Goal: Task Accomplishment & Management: Complete application form

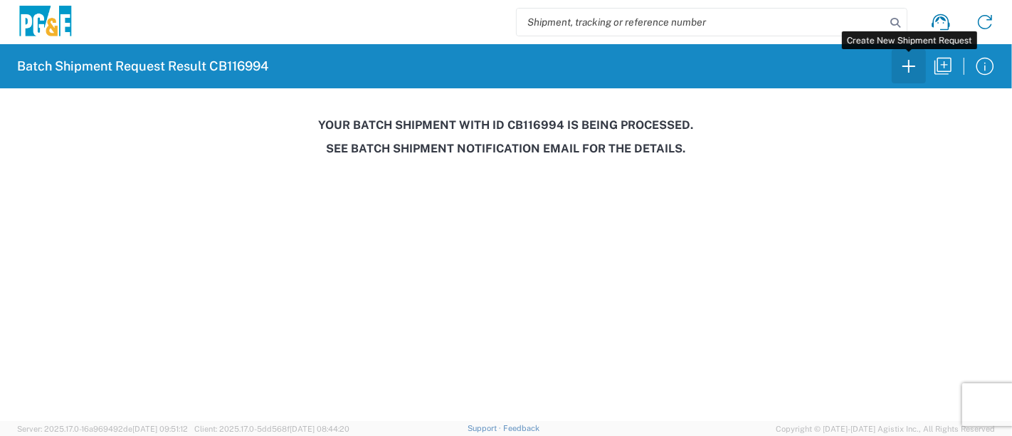
click at [907, 70] on icon "button" at bounding box center [909, 66] width 23 height 23
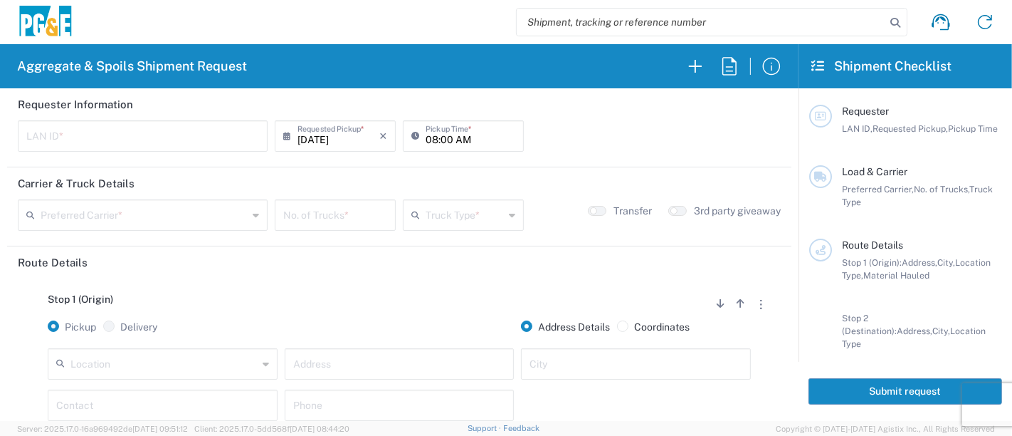
click at [174, 126] on input "text" at bounding box center [142, 134] width 233 height 25
type input "JKK9"
click at [426, 140] on input "08:00 AM" at bounding box center [471, 134] width 90 height 25
type input "05:00 AM"
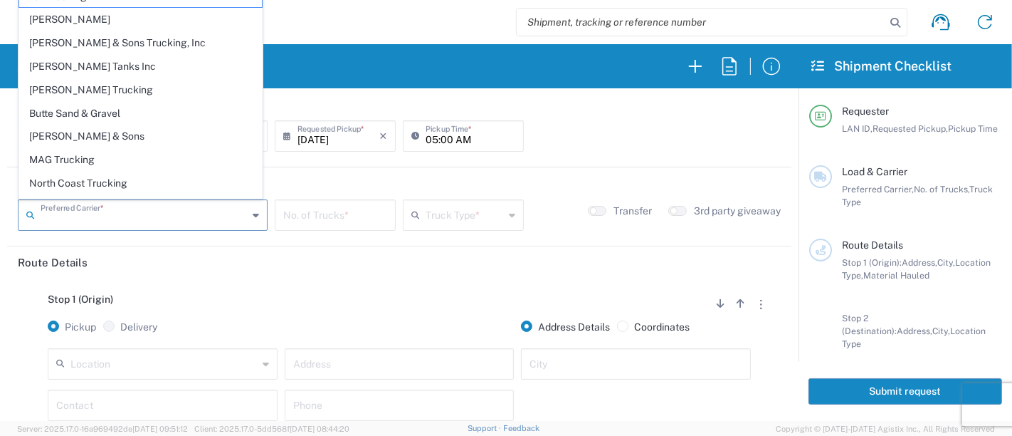
click at [214, 204] on input "text" at bounding box center [144, 213] width 207 height 25
click at [122, 65] on span "[PERSON_NAME] Tanks Inc" at bounding box center [140, 67] width 243 height 22
type input "[PERSON_NAME] Tanks Inc"
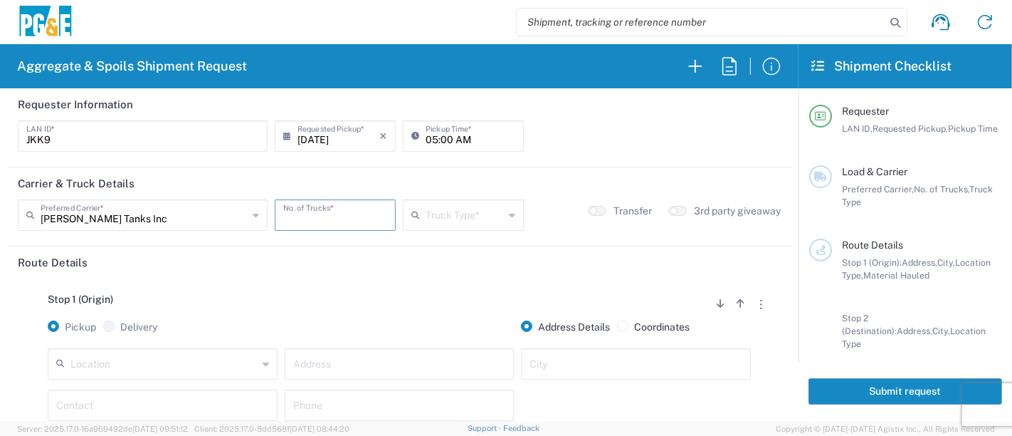
click at [319, 224] on input "number" at bounding box center [335, 213] width 104 height 25
type input "6"
click at [466, 202] on input "text" at bounding box center [465, 213] width 78 height 25
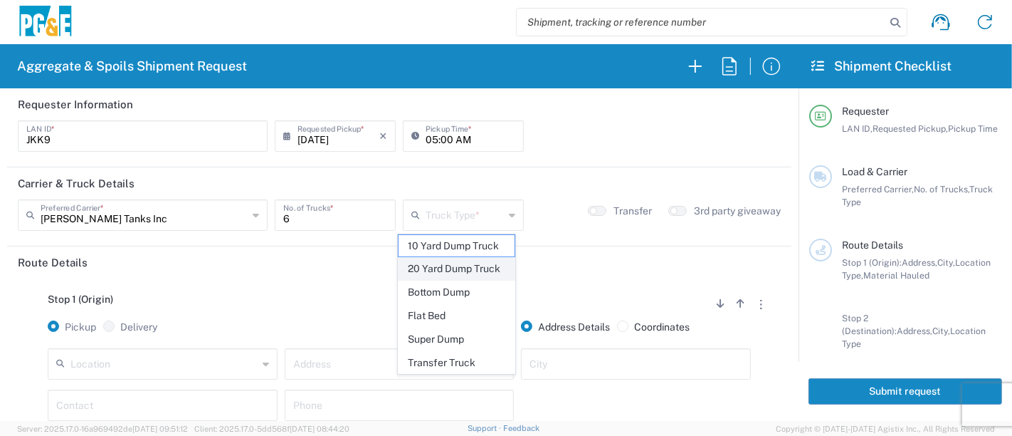
click at [451, 268] on span "20 Yard Dump Truck" at bounding box center [457, 269] width 117 height 22
type input "20 Yard Dump Truck"
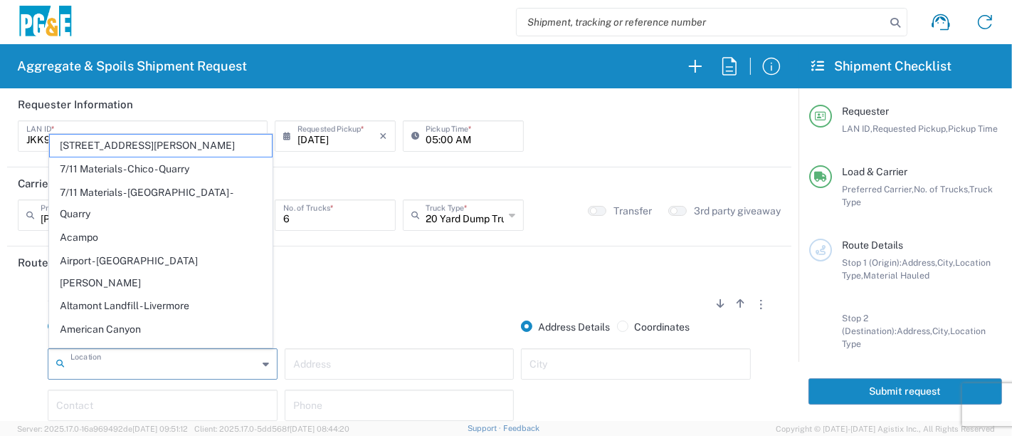
click at [157, 362] on input "text" at bounding box center [163, 362] width 187 height 25
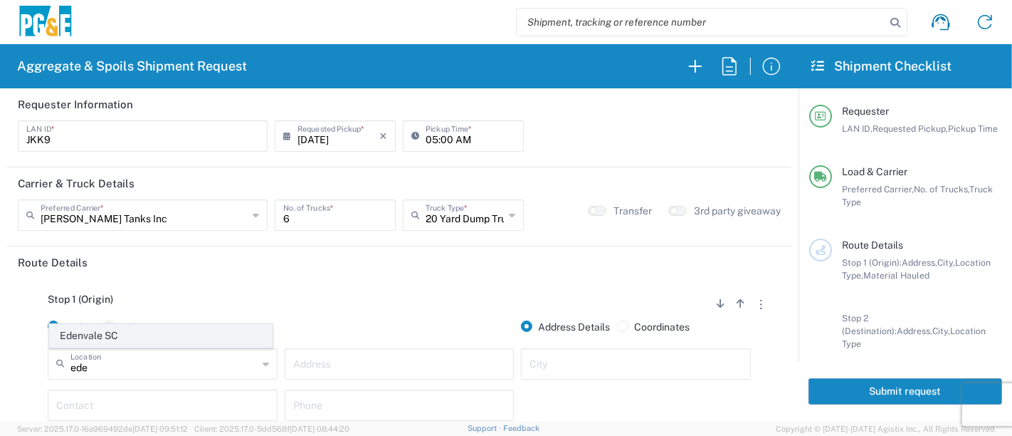
click at [167, 337] on span "Edenvale SC" at bounding box center [161, 336] width 223 height 22
type input "Edenvale SC"
type input "[STREET_ADDRESS][PERSON_NAME]"
type input "[GEOGRAPHIC_DATA][PERSON_NAME]"
type input "Business No Loading Dock"
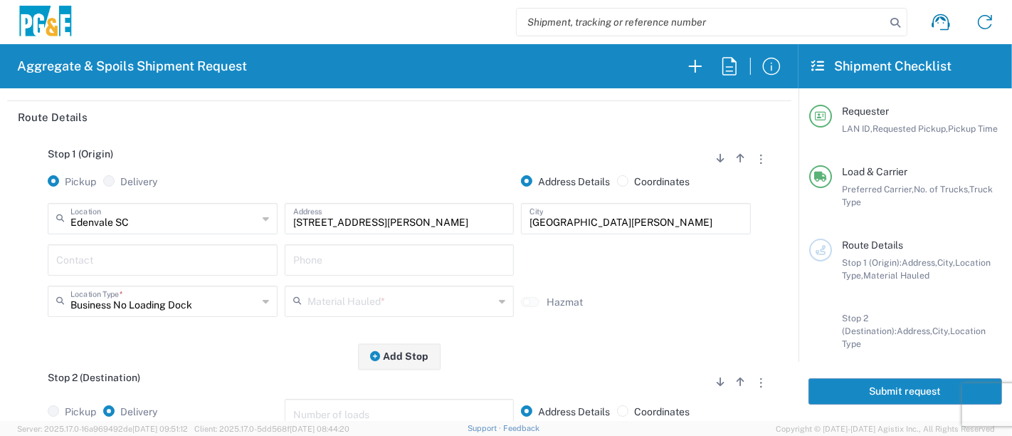
scroll to position [158, 0]
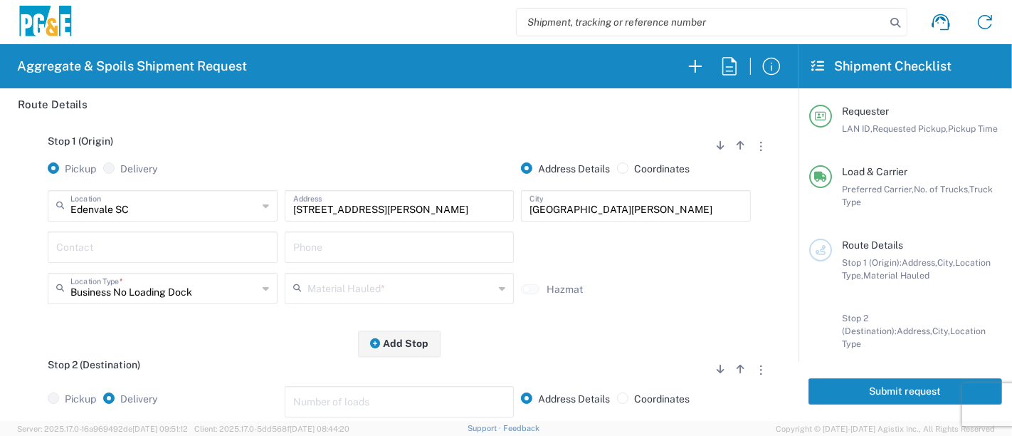
click at [80, 250] on input "text" at bounding box center [162, 246] width 213 height 25
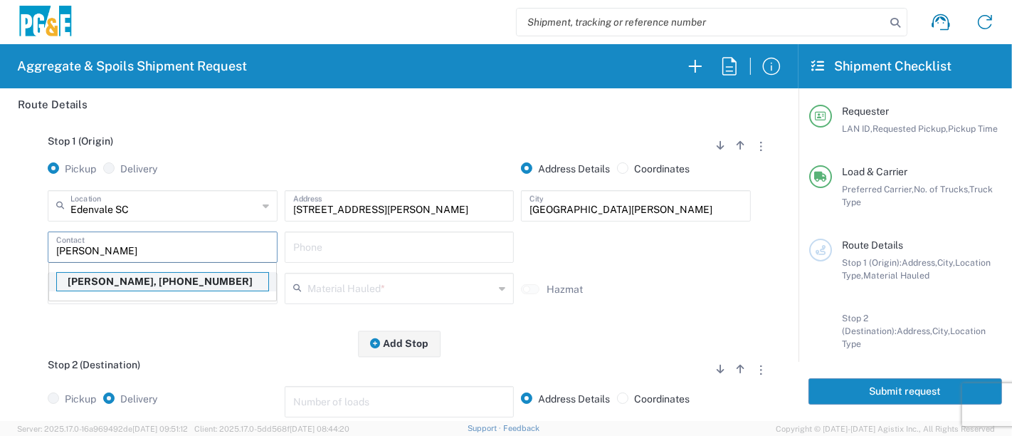
click at [98, 279] on p "[PERSON_NAME], [PHONE_NUMBER]" at bounding box center [162, 282] width 211 height 18
type input "[PERSON_NAME]"
type input "[PHONE_NUMBER]"
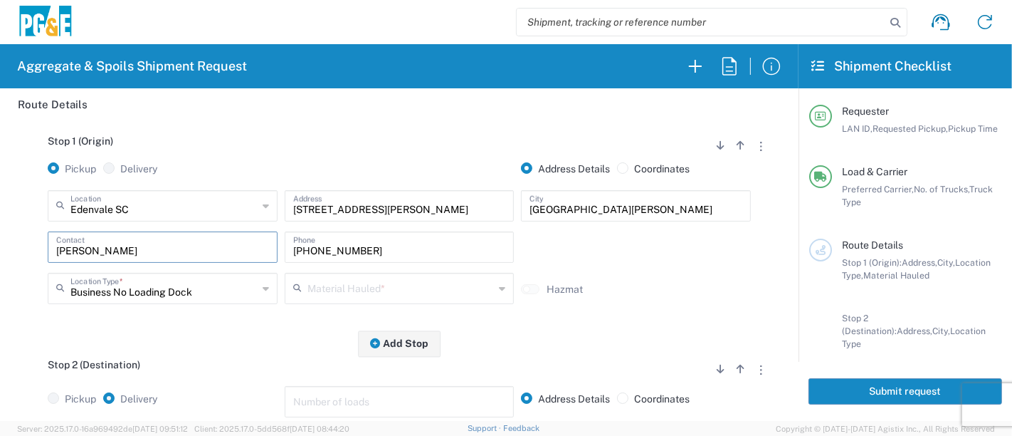
click at [320, 290] on input "text" at bounding box center [401, 287] width 187 height 25
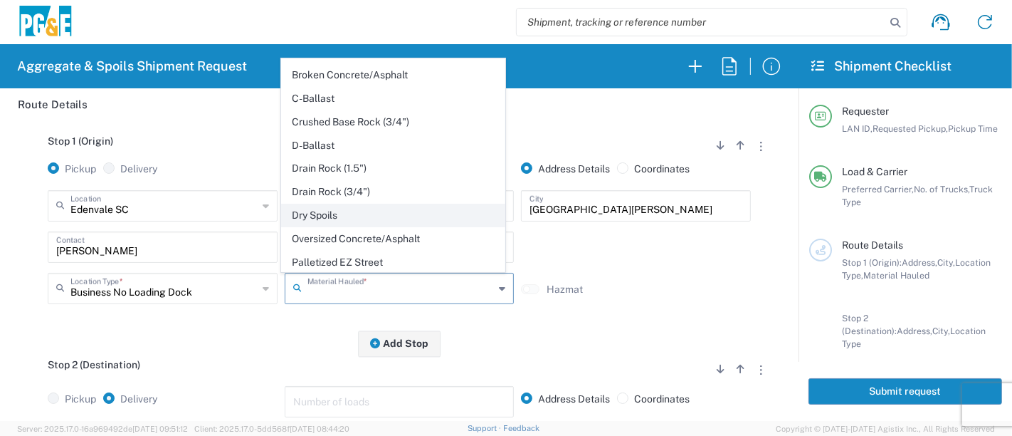
scroll to position [237, 0]
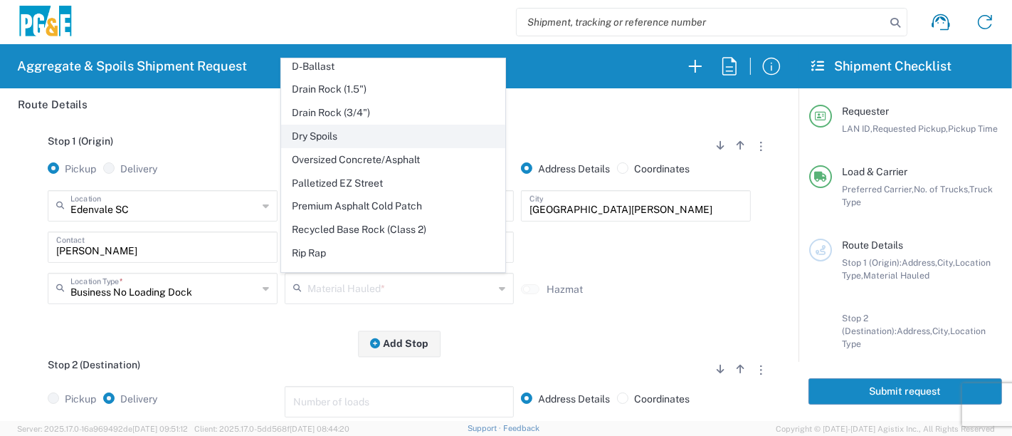
click at [354, 133] on span "Dry Spoils" at bounding box center [393, 136] width 223 height 22
type input "Dry Spoils"
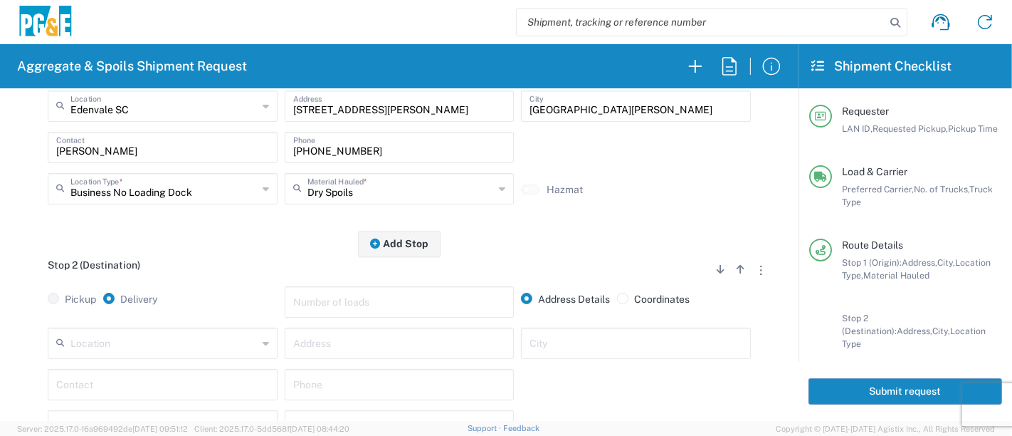
scroll to position [316, 0]
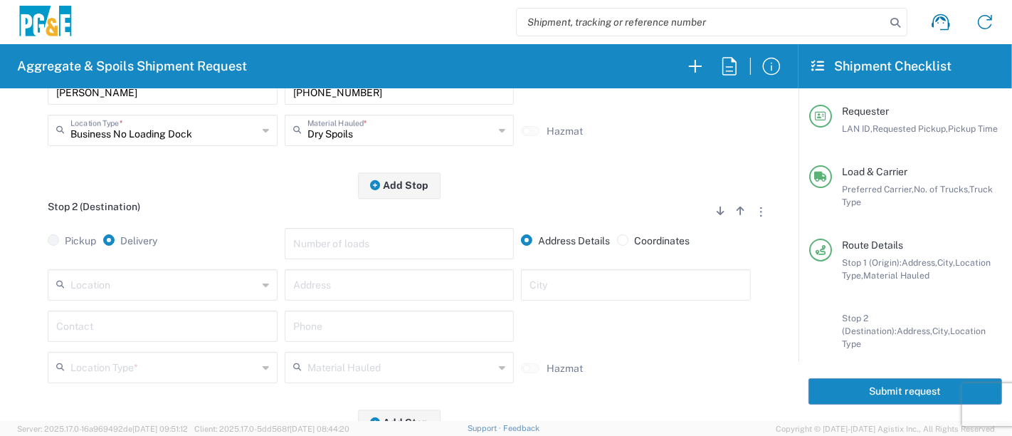
click at [152, 283] on input "text" at bounding box center [163, 283] width 187 height 25
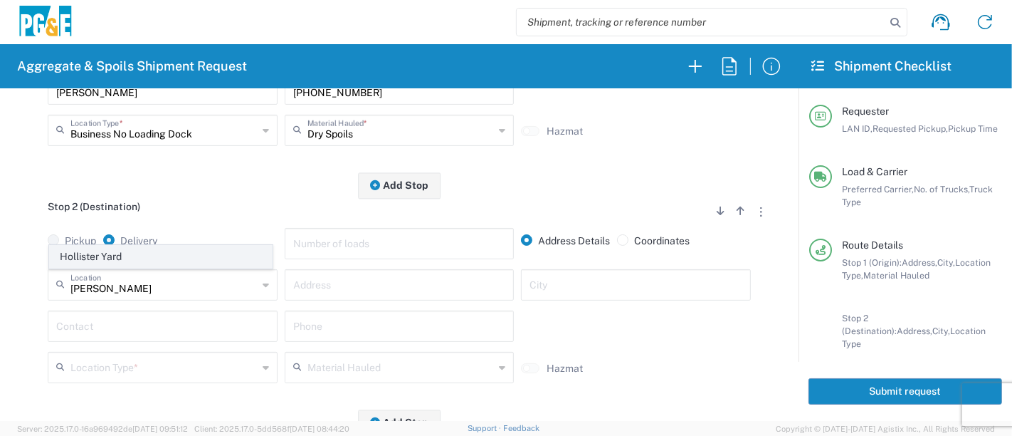
click at [160, 253] on span "Hollister Yard" at bounding box center [161, 257] width 223 height 22
type input "Hollister Yard"
type input "[STREET_ADDRESS]"
type input "Hollister"
type input "Business No Loading Dock"
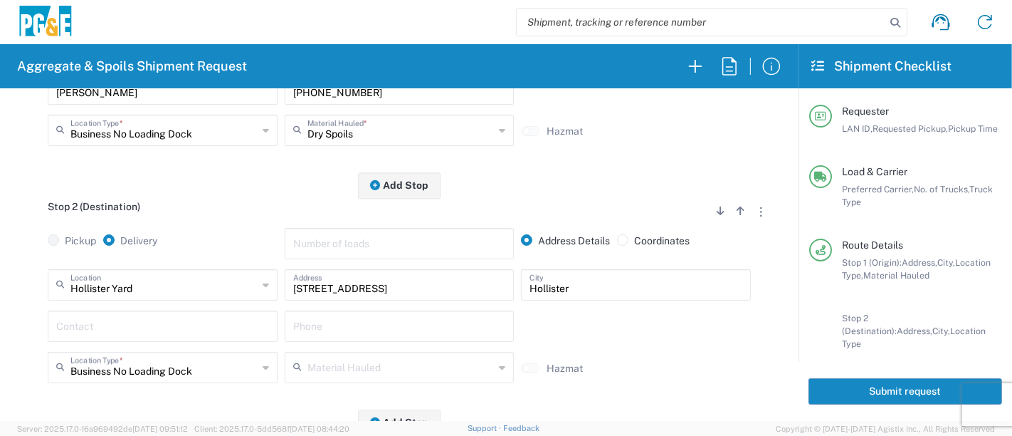
click at [103, 329] on input "text" at bounding box center [162, 325] width 213 height 25
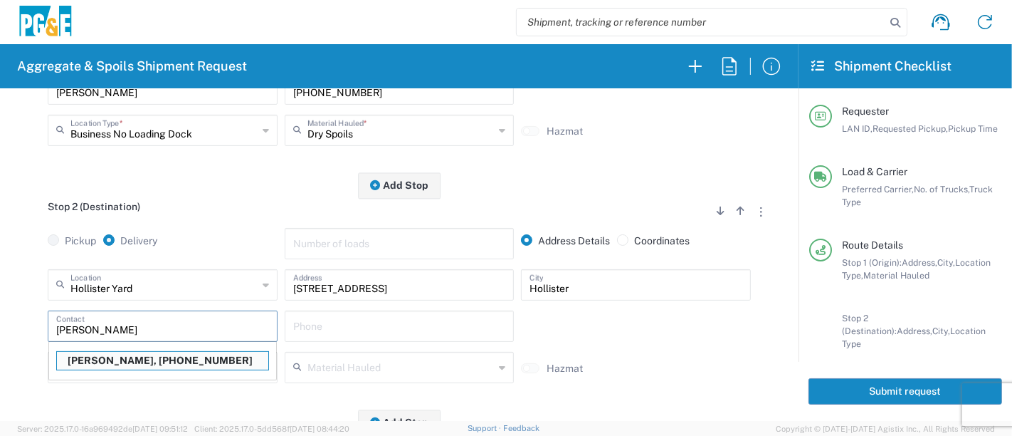
click at [94, 360] on p "[PERSON_NAME], [PHONE_NUMBER]" at bounding box center [162, 361] width 211 height 18
type input "[PERSON_NAME]"
type input "[PHONE_NUMBER]"
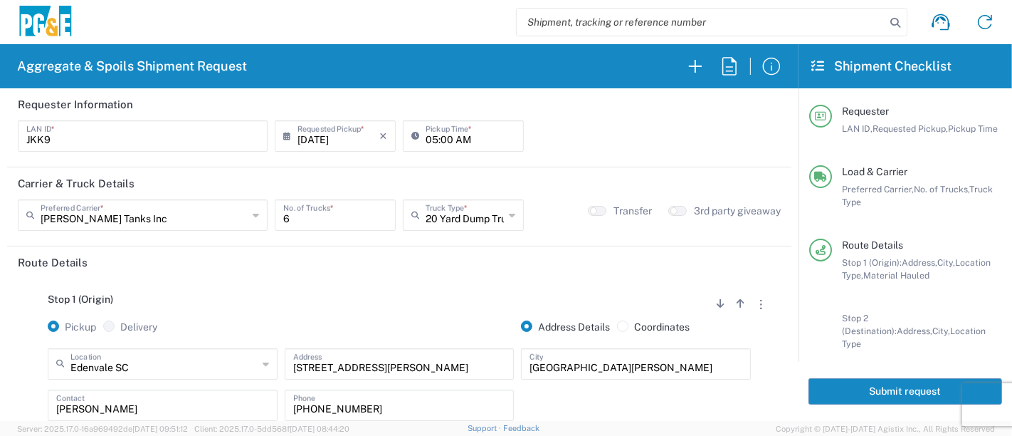
scroll to position [0, 0]
click at [589, 211] on button "button" at bounding box center [597, 211] width 19 height 10
click at [898, 389] on button "Submit request" at bounding box center [906, 391] width 194 height 26
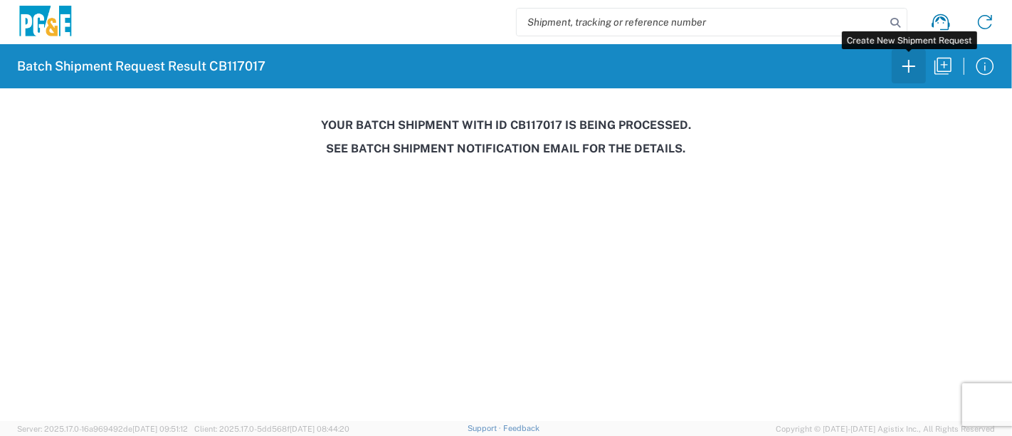
click at [917, 68] on icon "button" at bounding box center [909, 66] width 23 height 23
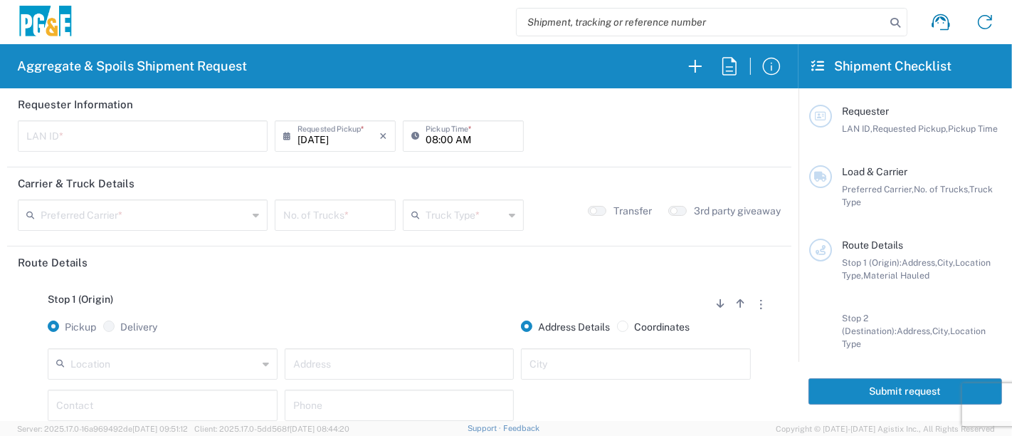
click at [160, 140] on input "text" at bounding box center [142, 134] width 233 height 25
type input "R9S1"
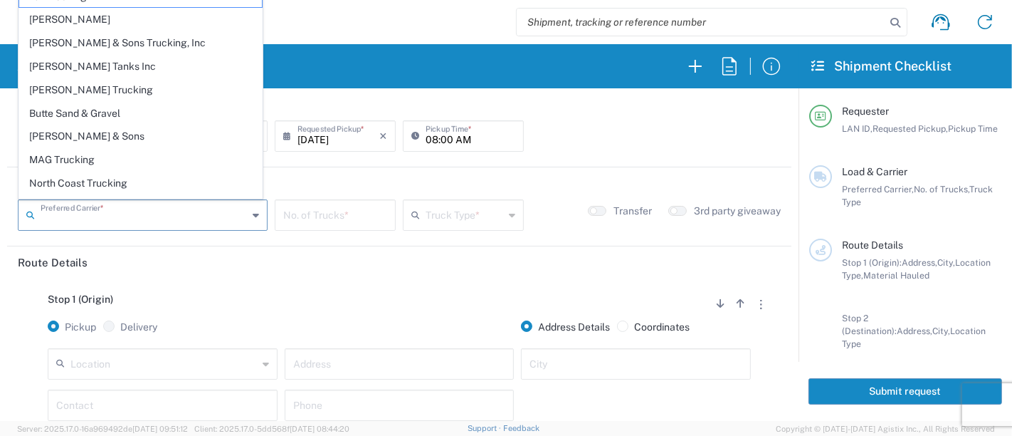
click at [110, 217] on input "text" at bounding box center [144, 213] width 207 height 25
click at [127, 70] on span "[PERSON_NAME] Tanks Inc" at bounding box center [140, 67] width 243 height 22
type input "[PERSON_NAME] Tanks Inc"
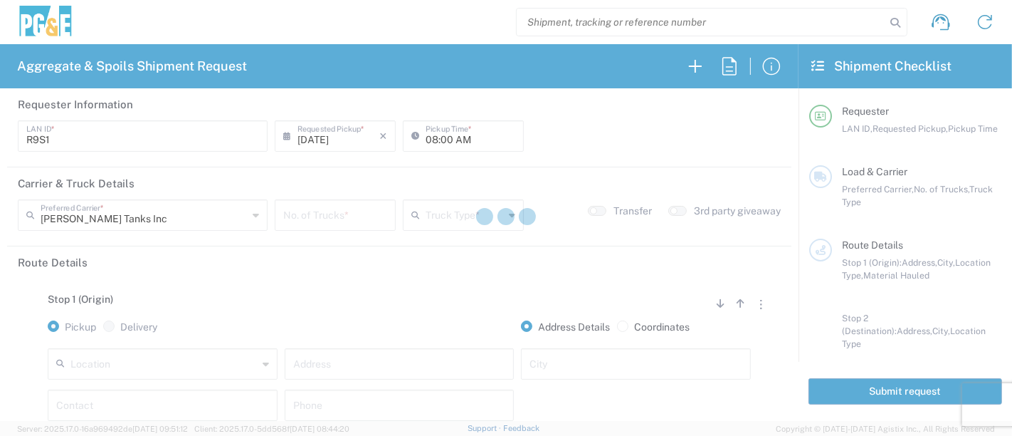
click at [360, 213] on div at bounding box center [506, 218] width 1012 height 436
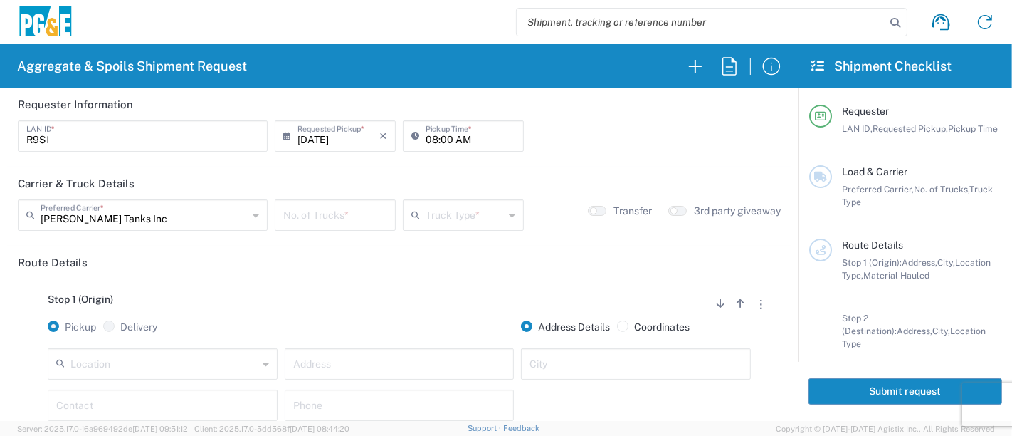
click at [360, 213] on input "number" at bounding box center [335, 213] width 104 height 25
type input "1"
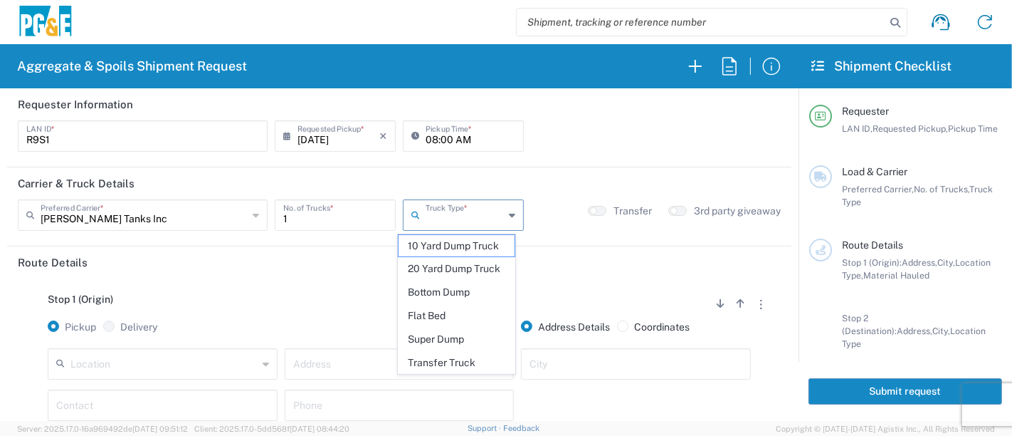
click at [441, 211] on input "text" at bounding box center [465, 213] width 78 height 25
click at [444, 265] on span "20 Yard Dump Truck" at bounding box center [457, 269] width 117 height 22
type input "20 Yard Dump Truck"
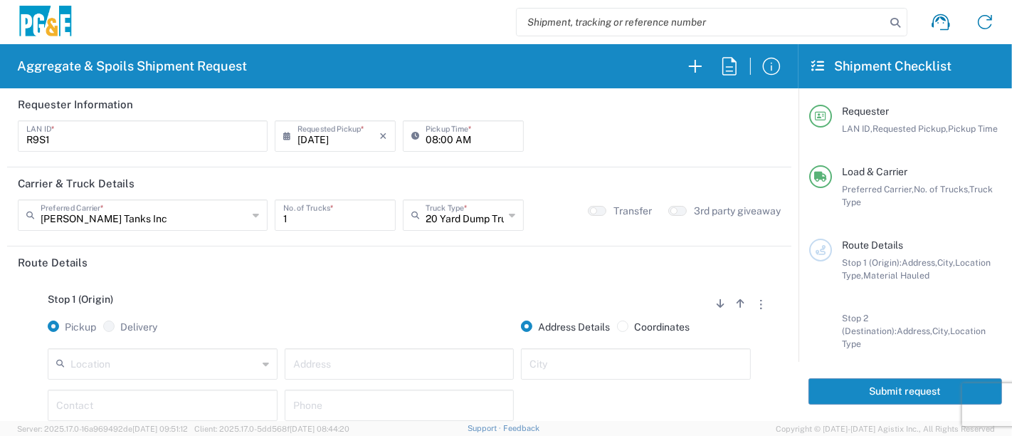
click at [426, 137] on input "08:00 AM" at bounding box center [471, 134] width 90 height 25
type input "06:00 AM"
click at [120, 359] on input "text" at bounding box center [163, 362] width 187 height 25
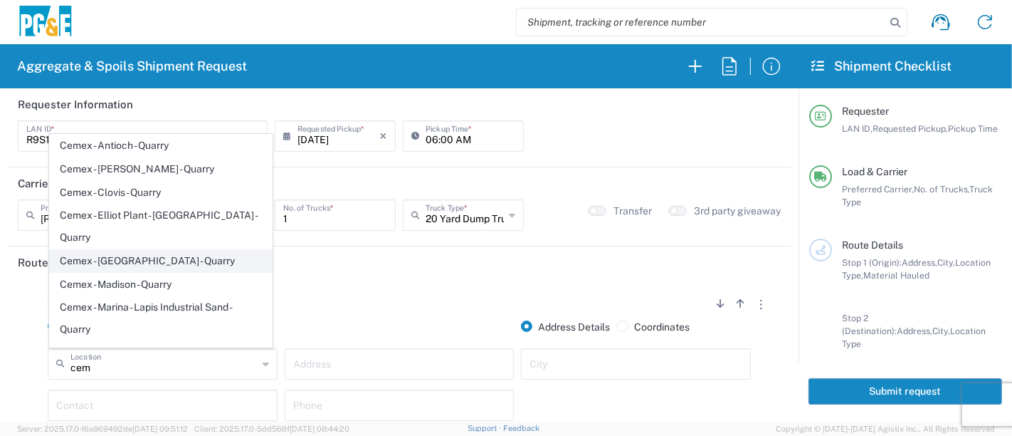
click at [126, 250] on span "Cemex - [GEOGRAPHIC_DATA] - Quarry" at bounding box center [161, 261] width 223 height 22
type input "Cemex - [GEOGRAPHIC_DATA] - Quarry"
type input "[STREET_ADDRESS][PERSON_NAME]"
type input "[GEOGRAPHIC_DATA]"
type input "Quarry"
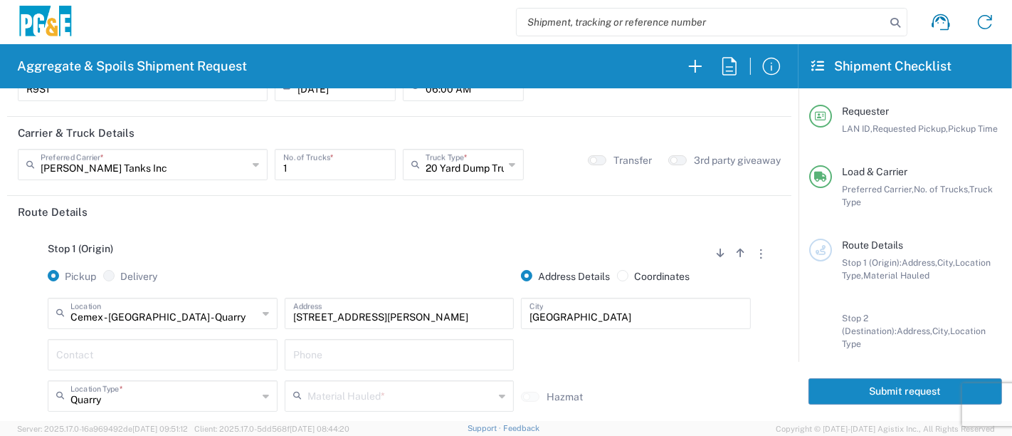
scroll to position [79, 0]
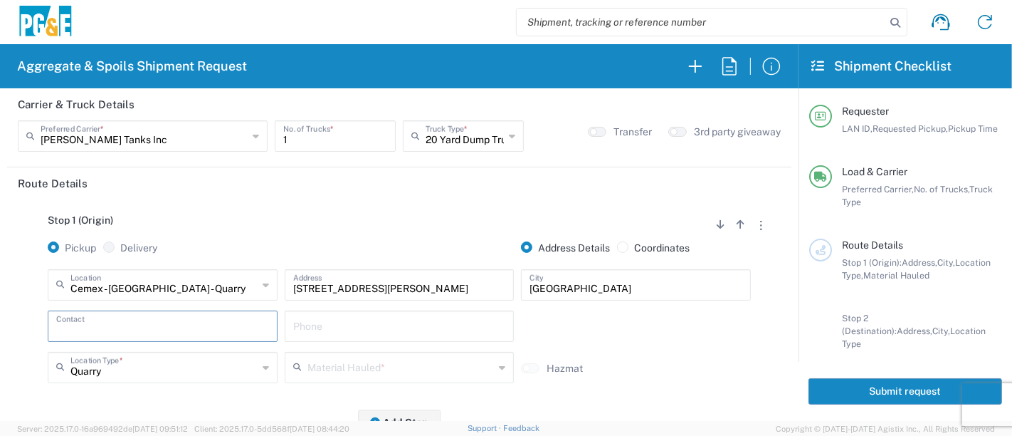
click at [136, 326] on input "text" at bounding box center [162, 325] width 213 height 25
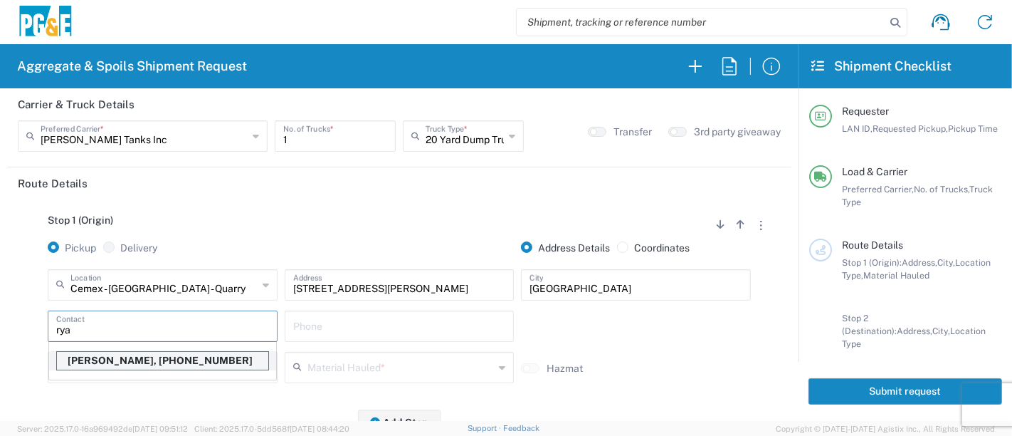
click at [130, 359] on p "[PERSON_NAME], [PHONE_NUMBER]" at bounding box center [162, 361] width 211 height 18
type input "[PERSON_NAME]"
type input "[PHONE_NUMBER]"
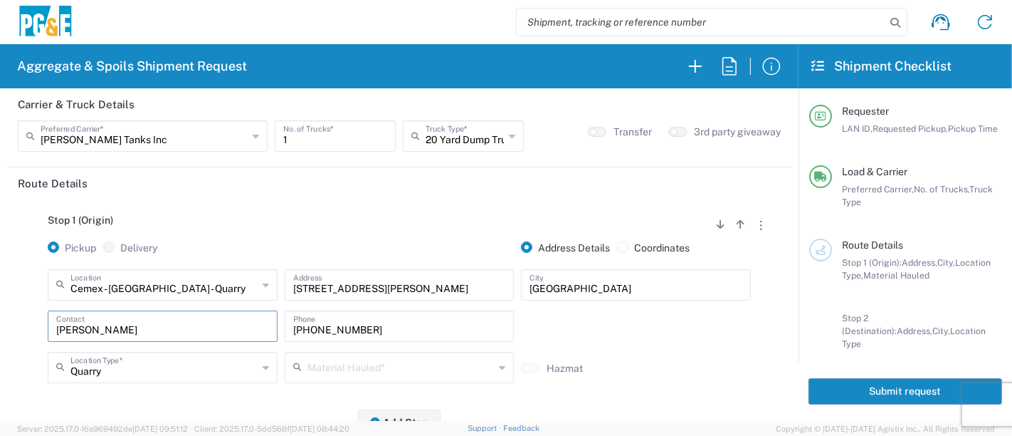
click at [336, 373] on input "text" at bounding box center [401, 366] width 187 height 25
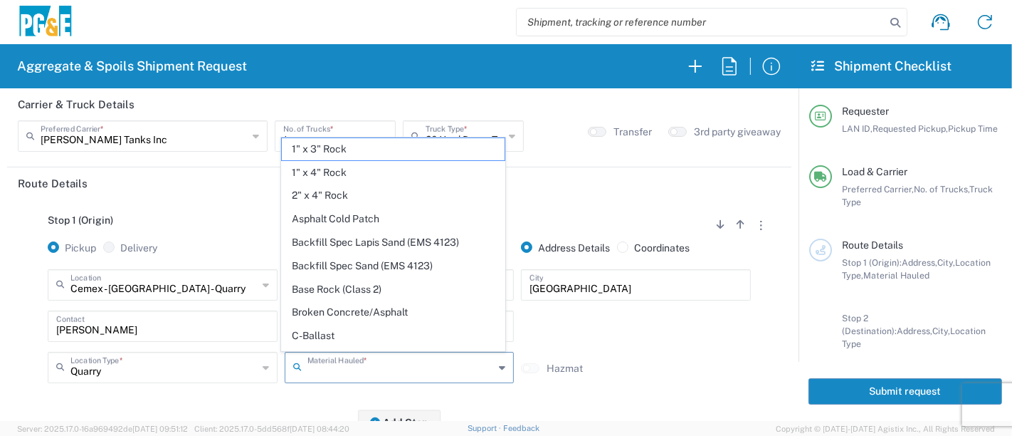
click at [380, 266] on span "Backfill Spec Sand (EMS 4123)" at bounding box center [393, 266] width 223 height 22
type input "Backfill Spec Sand (EMS 4123)"
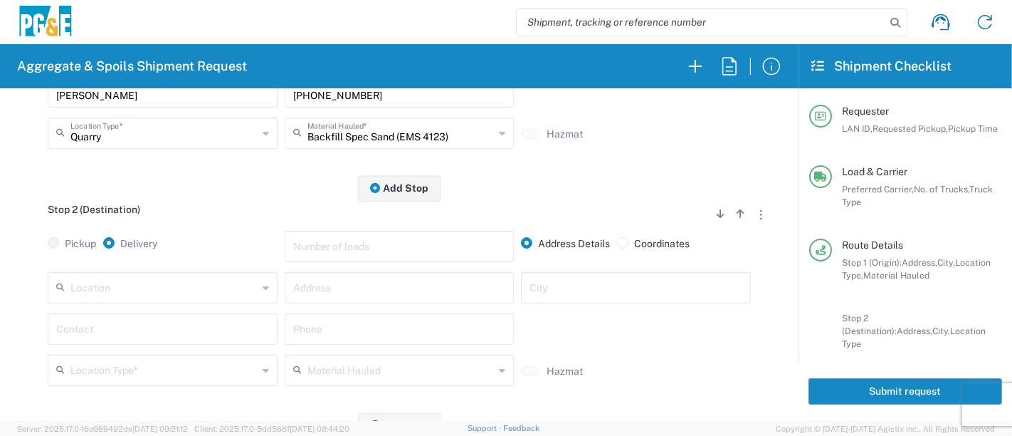
scroll to position [316, 0]
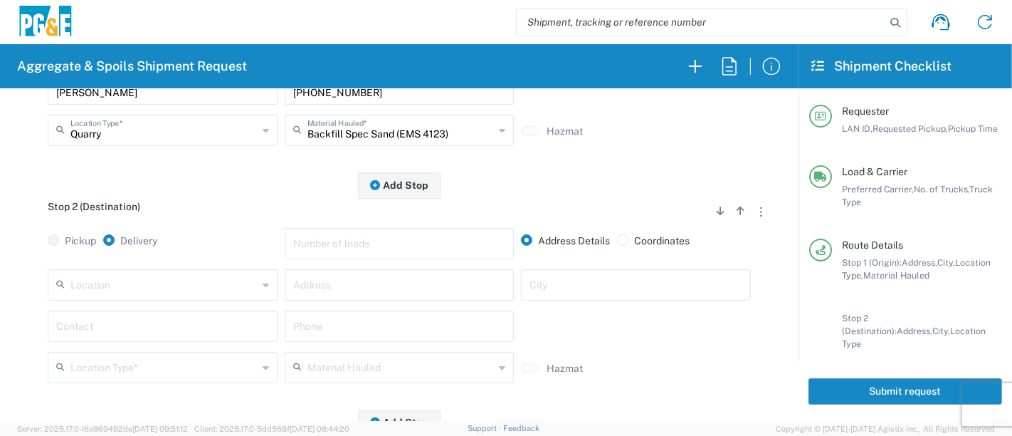
click at [178, 281] on input "text" at bounding box center [163, 283] width 187 height 25
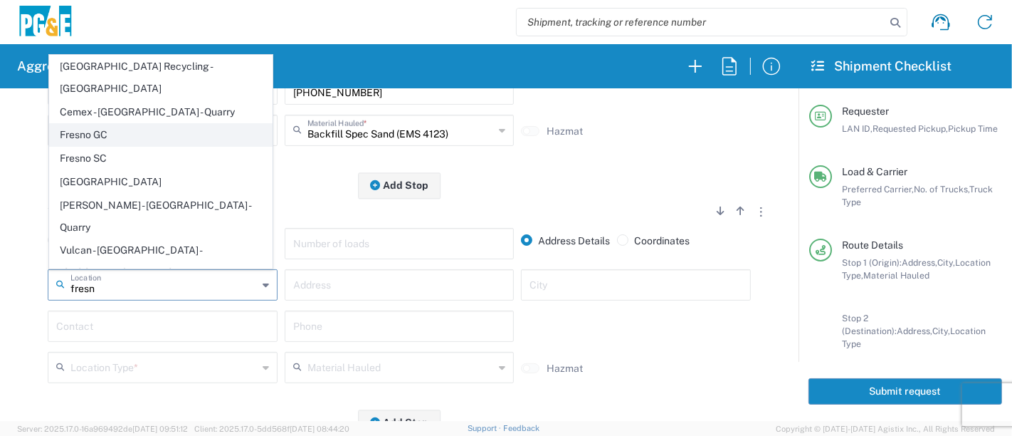
click at [94, 145] on span "Fresno GC" at bounding box center [161, 135] width 223 height 22
type input "Fresno GC"
type input "[STREET_ADDRESS]"
type input "[GEOGRAPHIC_DATA]"
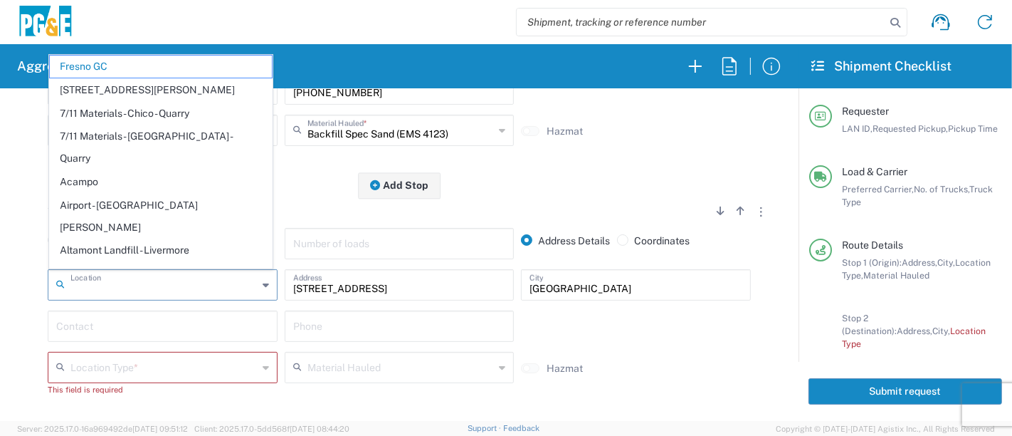
click at [139, 282] on input "text" at bounding box center [163, 283] width 187 height 25
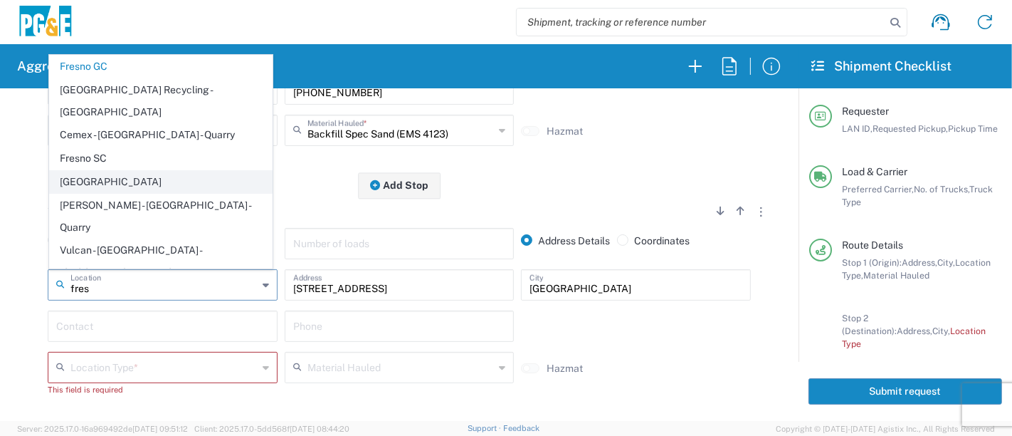
click at [126, 188] on span "[GEOGRAPHIC_DATA]" at bounding box center [161, 182] width 223 height 22
type input "[GEOGRAPHIC_DATA]"
type input "[STREET_ADDRESS]"
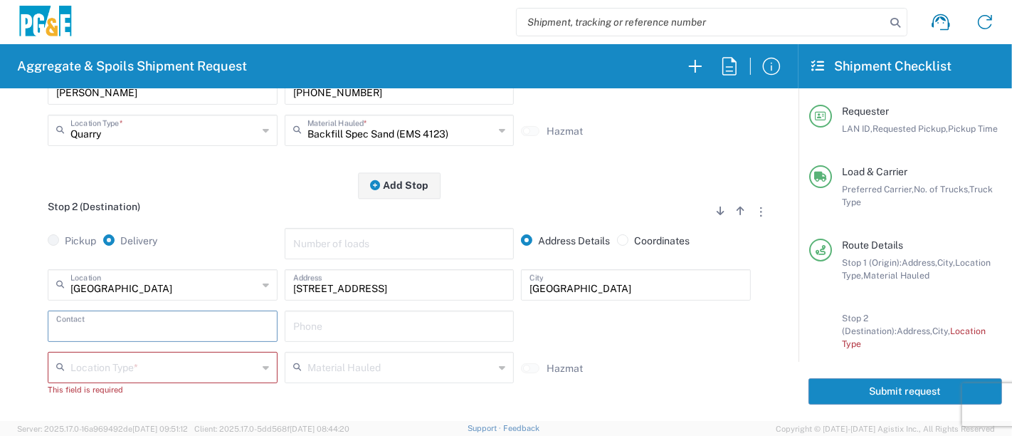
click at [177, 323] on input "text" at bounding box center [162, 325] width 213 height 25
click at [174, 357] on p "[PERSON_NAME], [PHONE_NUMBER]" at bounding box center [162, 361] width 211 height 18
type input "[PERSON_NAME]"
type input "[PHONE_NUMBER]"
click at [204, 372] on input "text" at bounding box center [163, 366] width 187 height 25
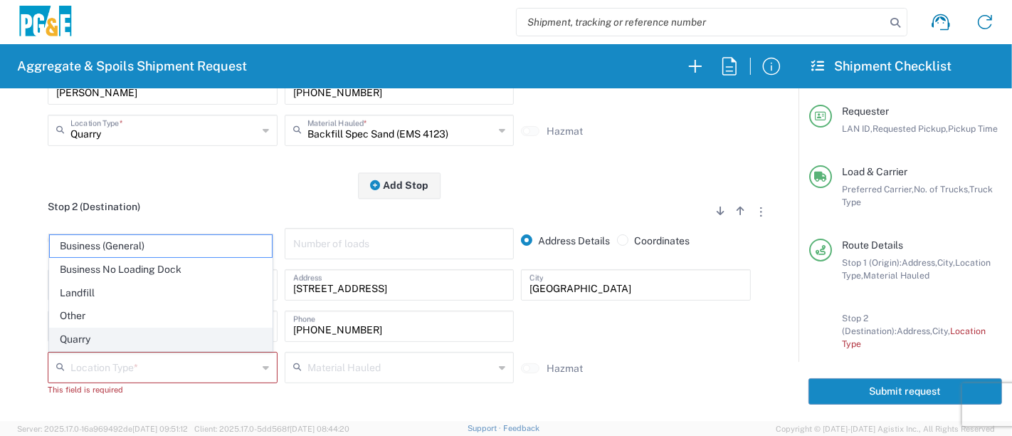
click at [99, 336] on span "Quarry" at bounding box center [161, 339] width 223 height 22
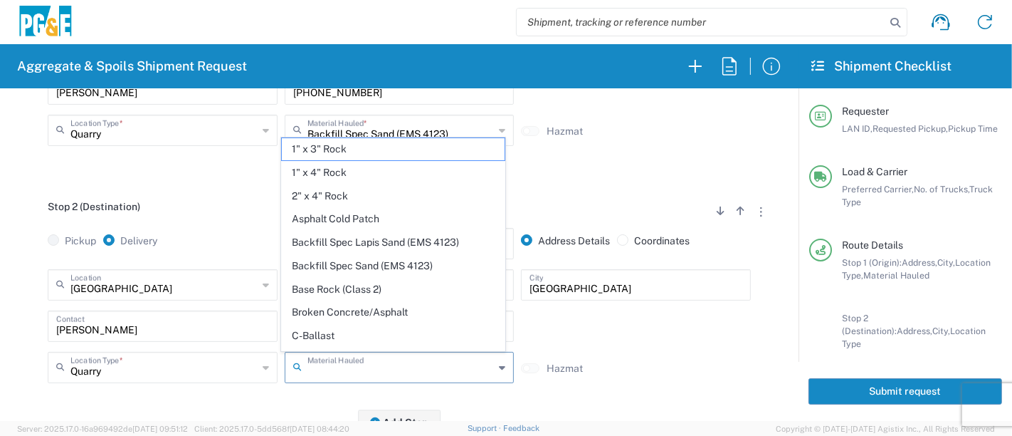
click at [321, 369] on input "text" at bounding box center [401, 366] width 187 height 25
click at [110, 381] on div "Quarry Location Type *" at bounding box center [163, 367] width 230 height 31
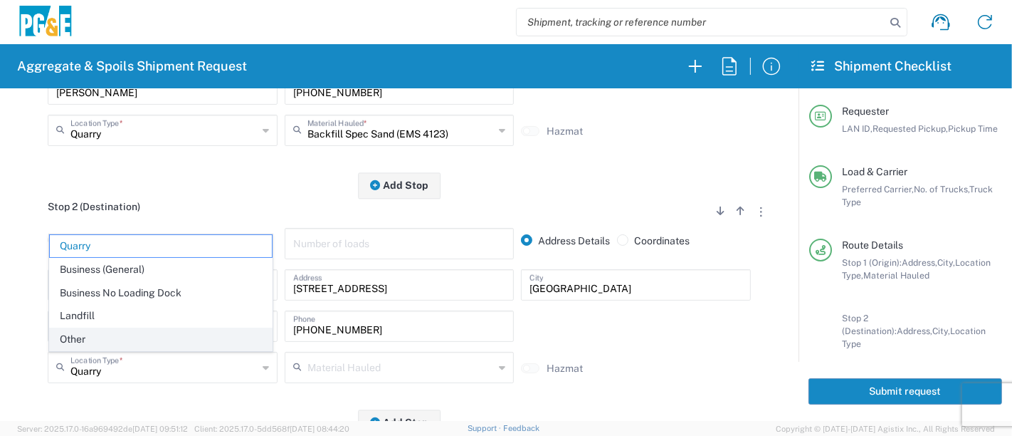
click at [110, 345] on span "Other" at bounding box center [161, 339] width 223 height 22
type input "Other"
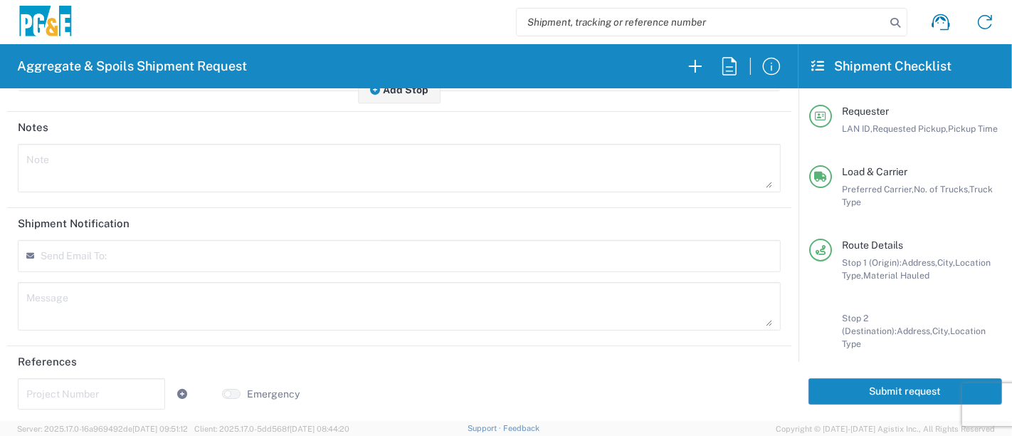
scroll to position [0, 0]
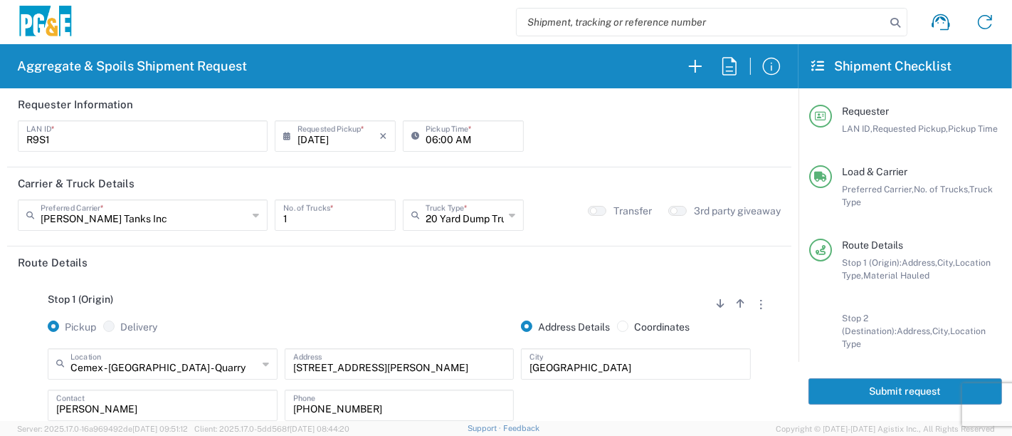
click at [898, 387] on button "Submit request" at bounding box center [906, 391] width 194 height 26
